Goal: Task Accomplishment & Management: Manage account settings

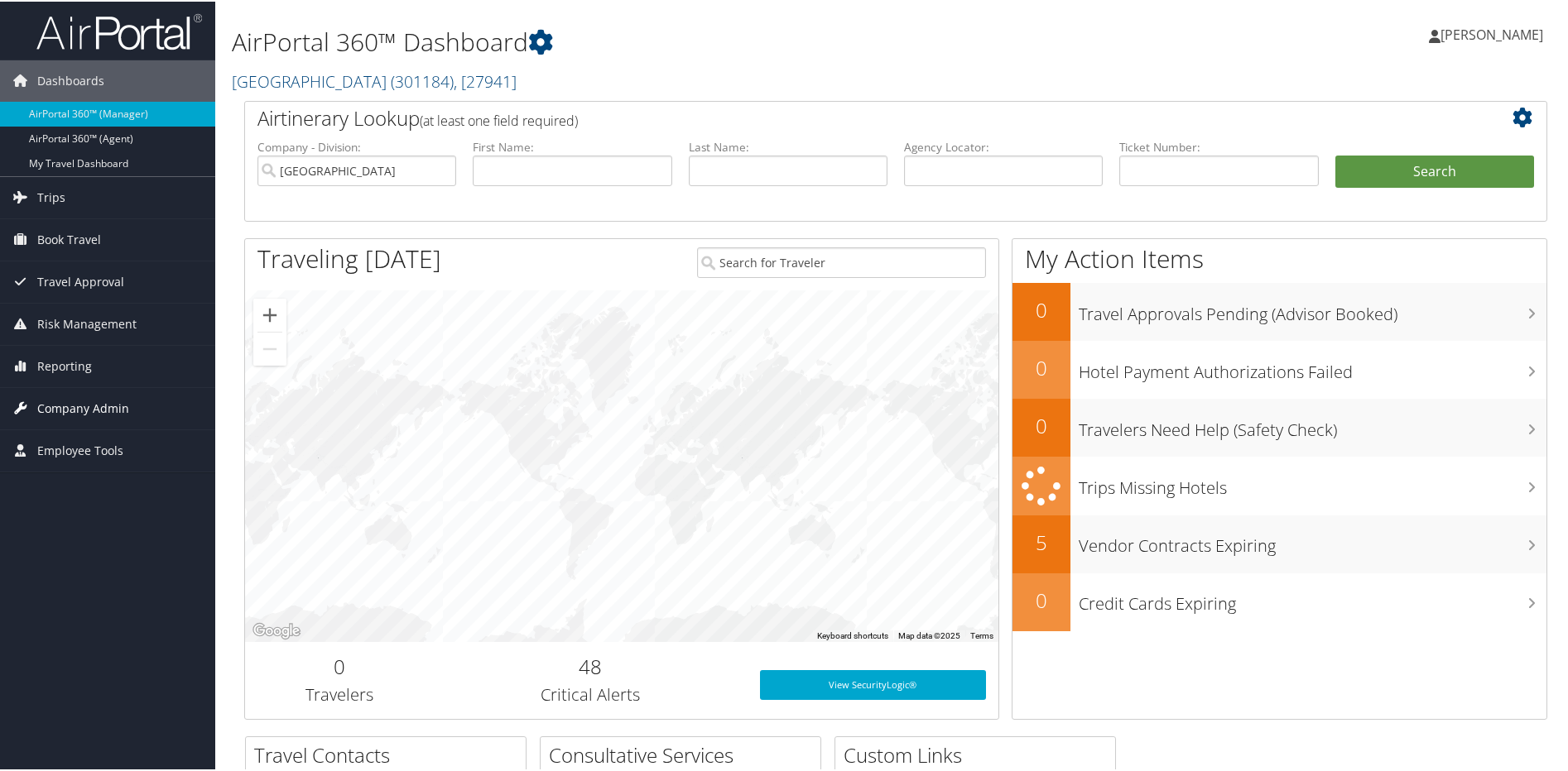
click at [100, 406] on span "Company Admin" at bounding box center [83, 407] width 92 height 41
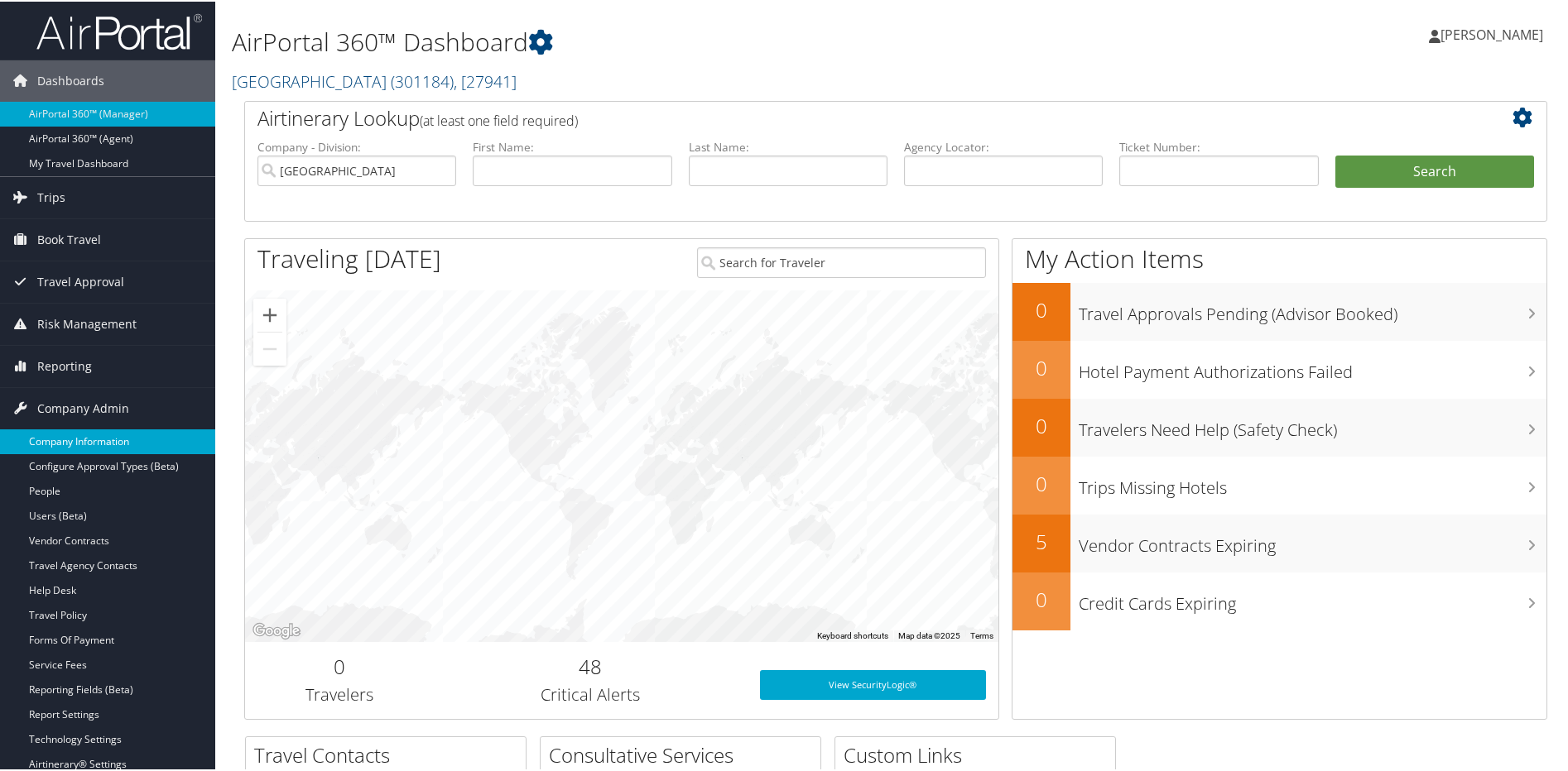
click at [102, 438] on link "Company Information" at bounding box center [108, 440] width 215 height 24
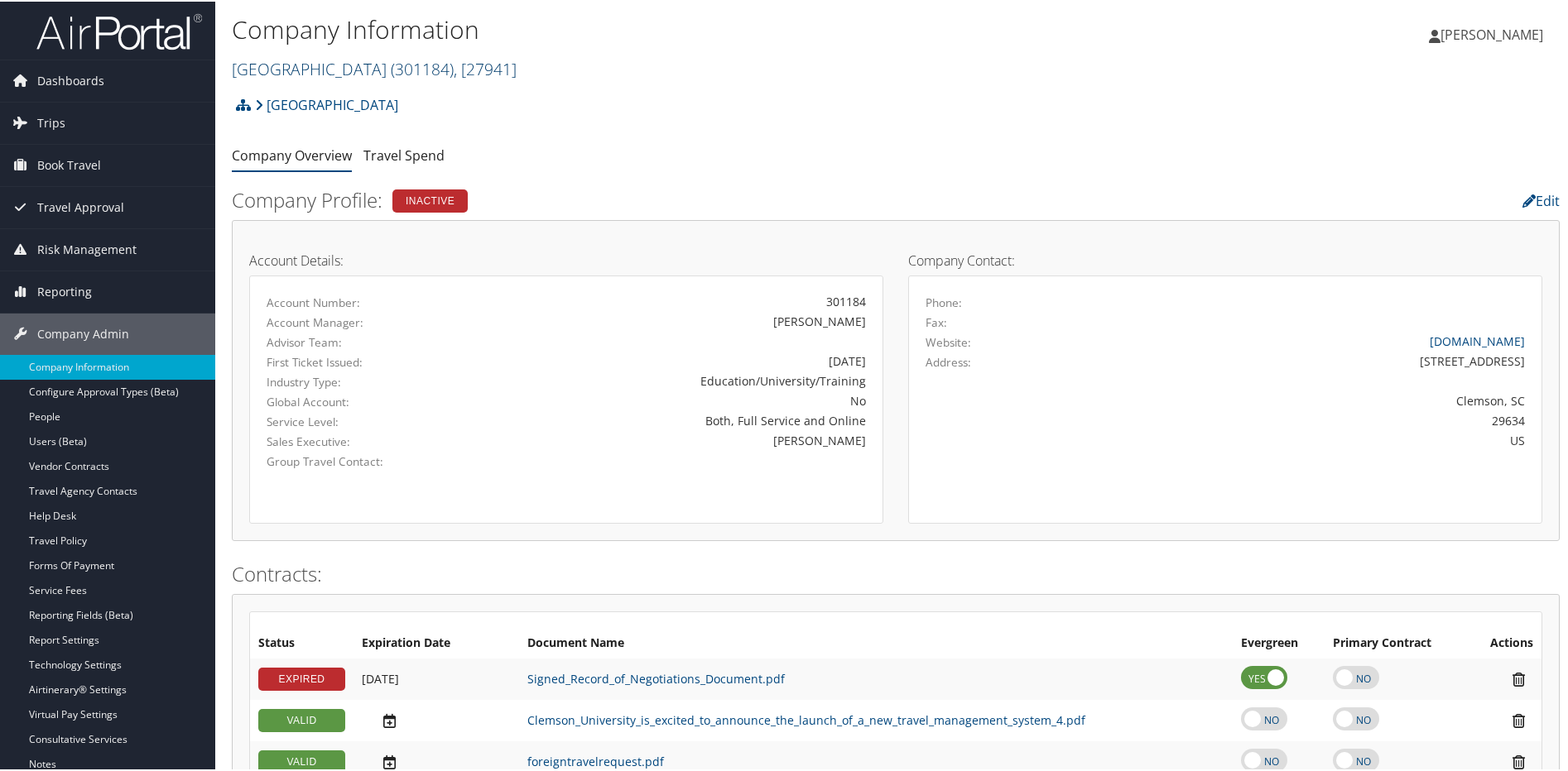
click at [373, 78] on link "[GEOGRAPHIC_DATA] ( 301184 ) , [ 27941 ]" at bounding box center [373, 67] width 284 height 22
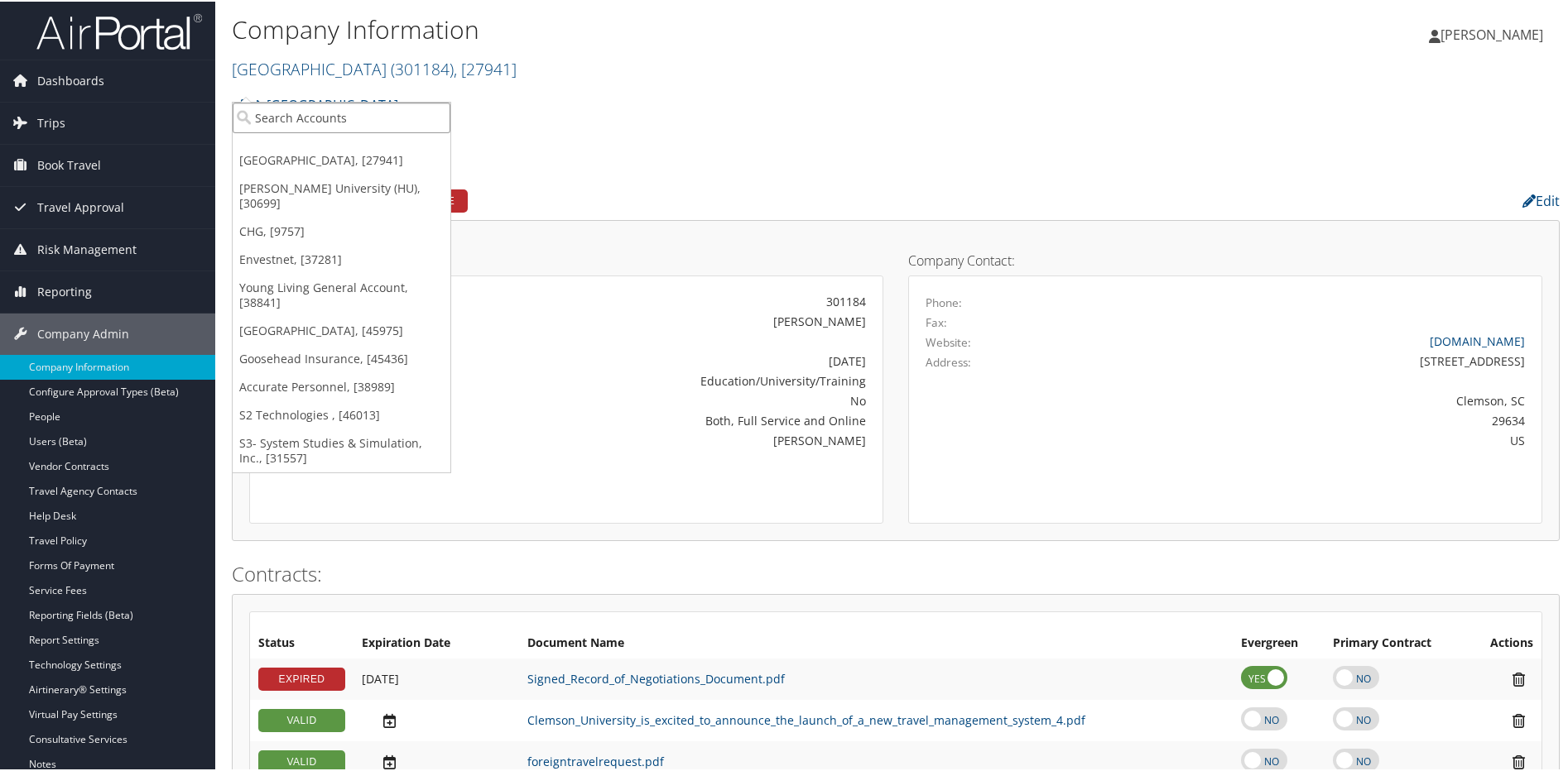
click at [323, 125] on input "search" at bounding box center [341, 115] width 218 height 30
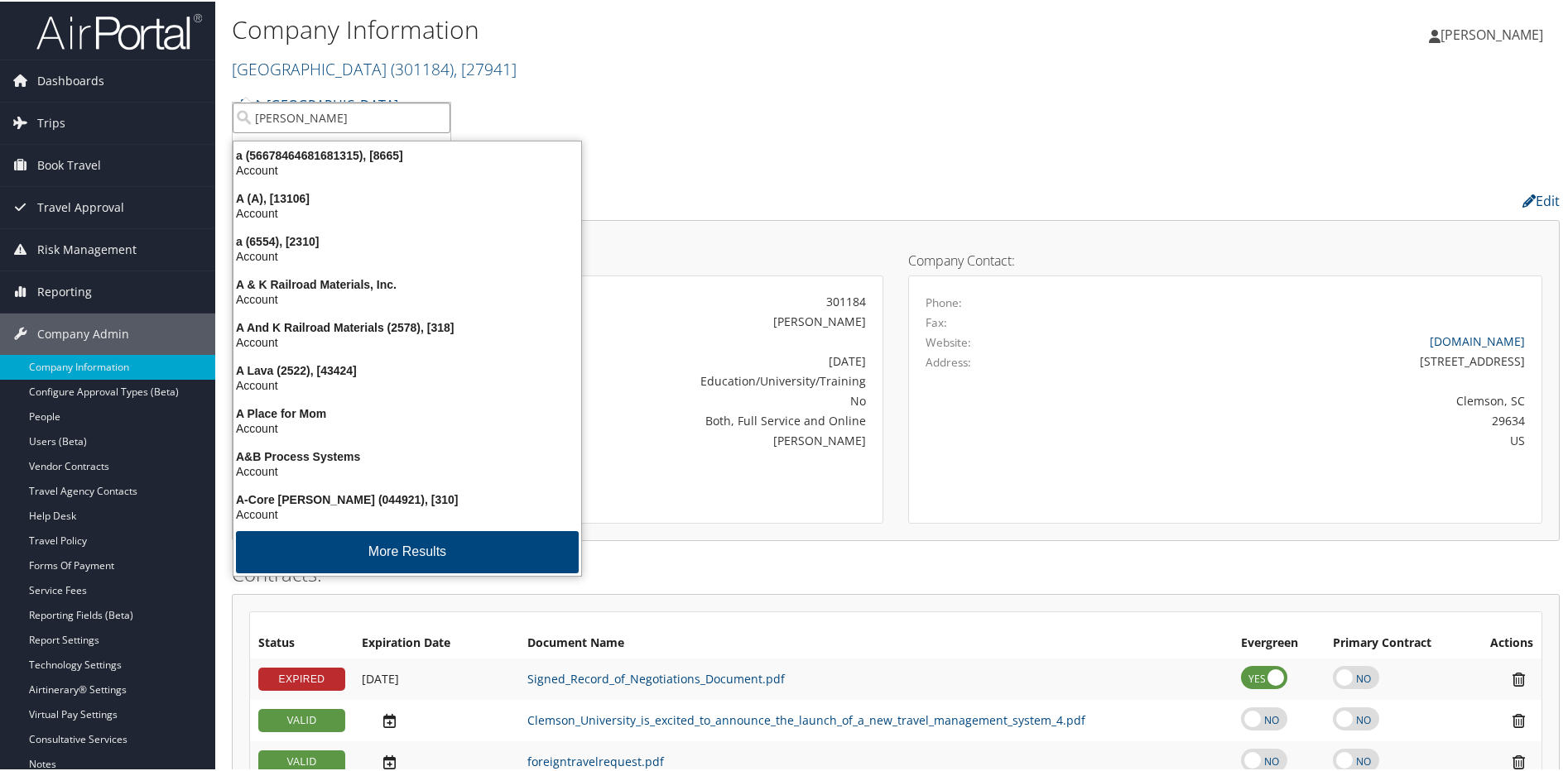
type input "[PERSON_NAME]"
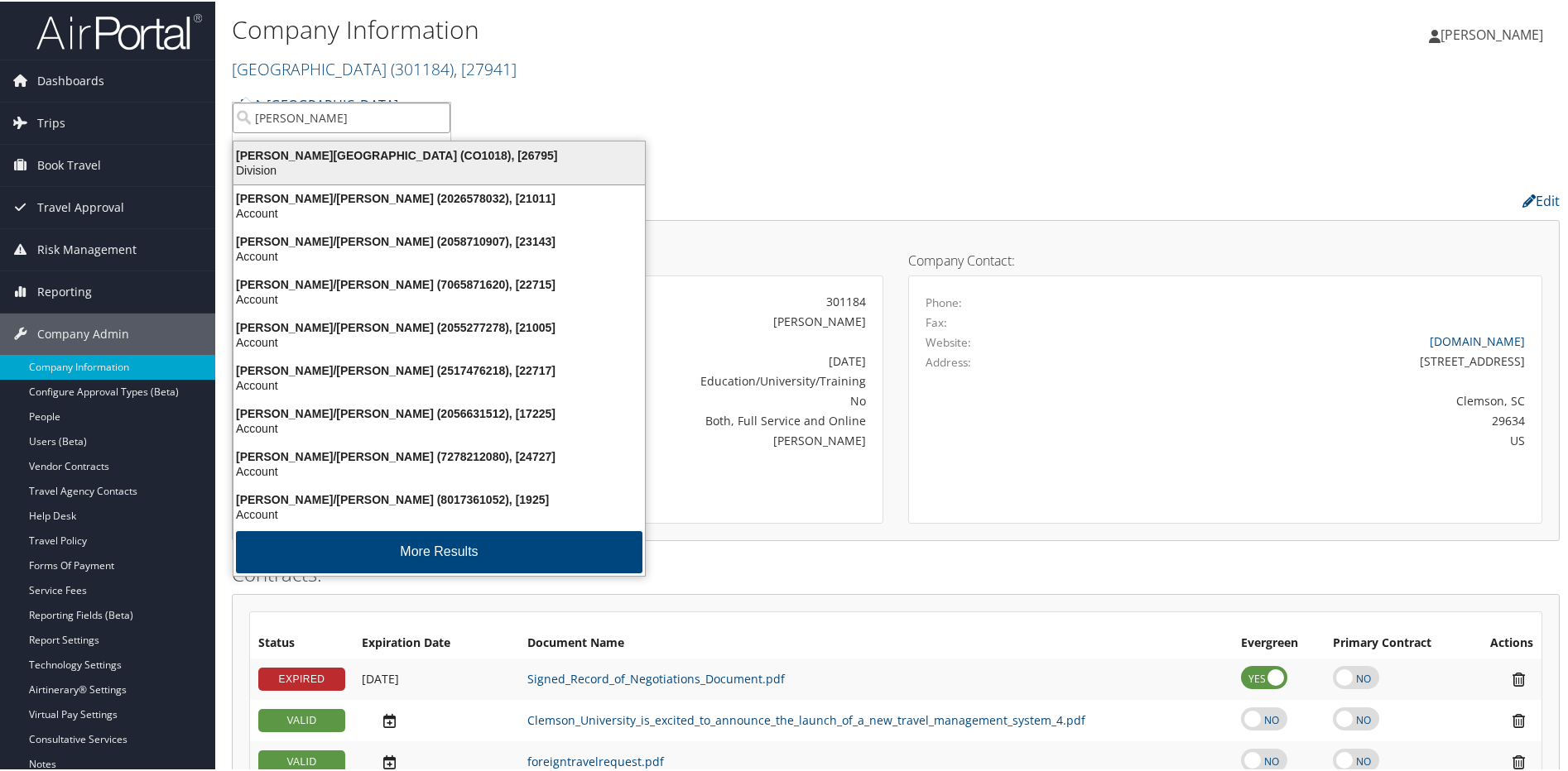
click at [361, 154] on div "Adams State University (CO1018), [26795]" at bounding box center [439, 153] width 431 height 15
